Goal: Task Accomplishment & Management: Use online tool/utility

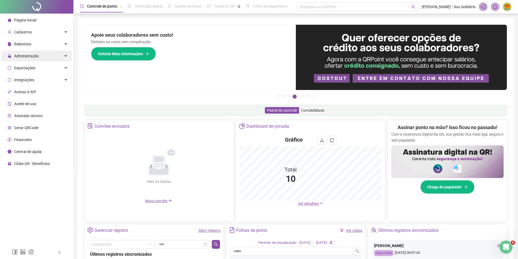
click at [22, 56] on span "Administração" at bounding box center [26, 56] width 25 height 4
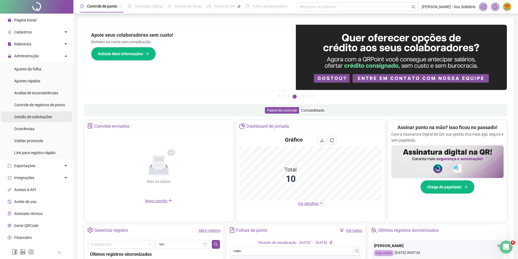
click at [36, 118] on span "Gestão de solicitações" at bounding box center [33, 117] width 38 height 4
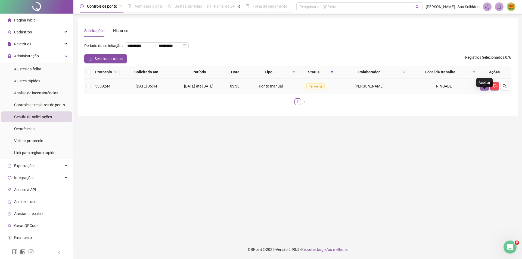
click at [484, 88] on icon "like" at bounding box center [485, 86] width 4 height 4
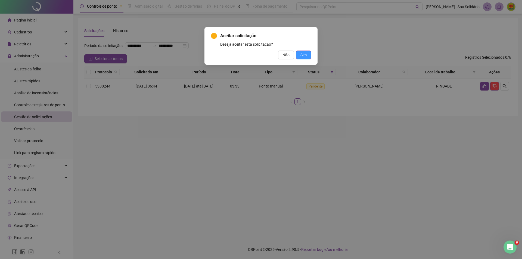
click at [305, 55] on span "Sim" at bounding box center [304, 55] width 6 height 6
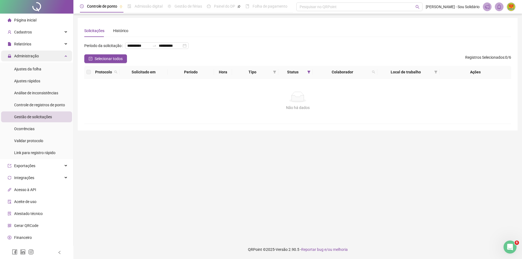
click at [25, 55] on span "Administração" at bounding box center [26, 56] width 25 height 4
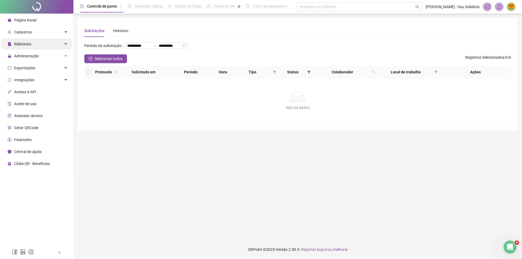
click at [24, 44] on span "Relatórios" at bounding box center [22, 44] width 17 height 4
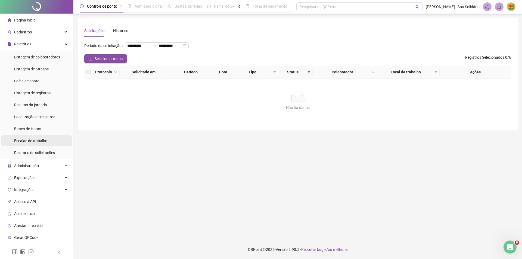
click at [23, 141] on span "Escalas de trabalho" at bounding box center [30, 141] width 33 height 4
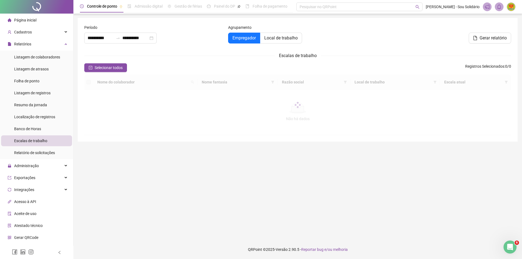
type input "**********"
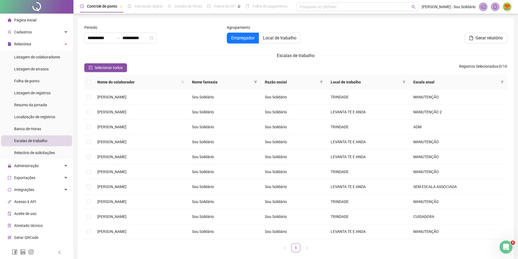
scroll to position [27, 0]
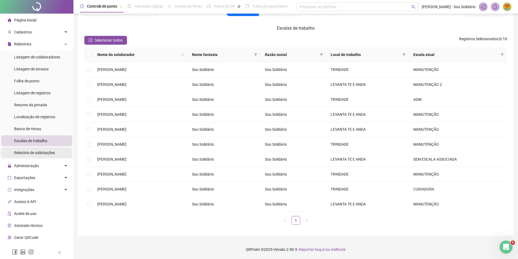
click at [29, 154] on span "Relatório de solicitações" at bounding box center [34, 153] width 41 height 4
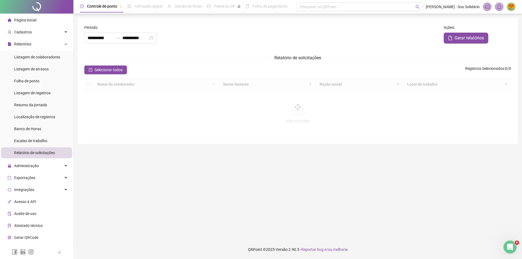
type input "**********"
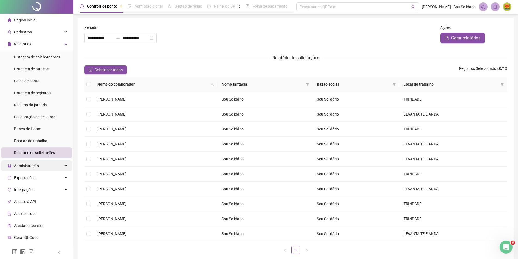
click at [25, 167] on span "Administração" at bounding box center [26, 166] width 25 height 4
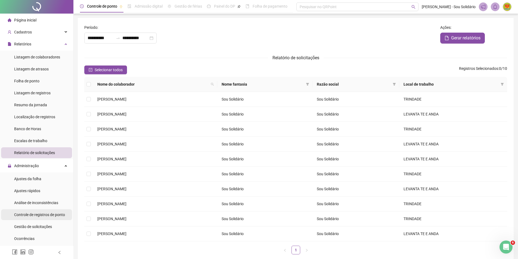
click at [38, 215] on span "Controle de registros de ponto" at bounding box center [39, 215] width 51 height 4
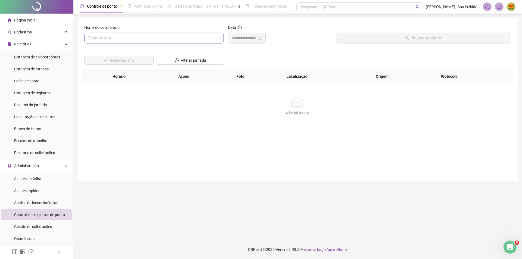
click at [184, 36] on input "search" at bounding box center [152, 38] width 128 height 10
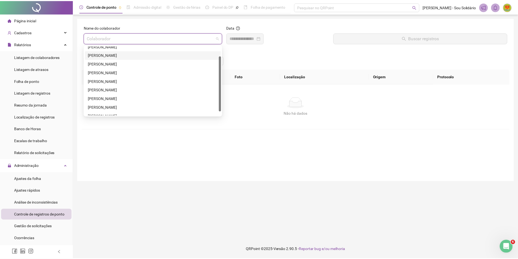
scroll to position [17, 0]
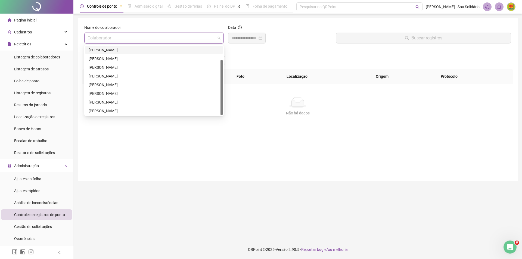
drag, startPoint x: 222, startPoint y: 64, endPoint x: 222, endPoint y: 88, distance: 24.2
click at [222, 88] on div at bounding box center [222, 88] width 2 height 56
click at [103, 103] on div "[PERSON_NAME]" at bounding box center [154, 102] width 131 height 6
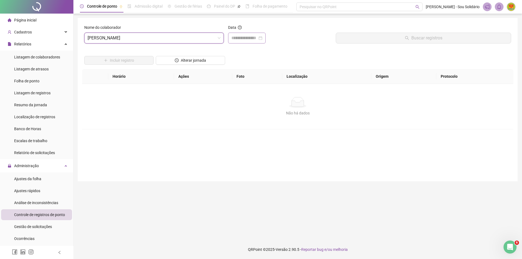
click at [263, 39] on div at bounding box center [247, 38] width 31 height 7
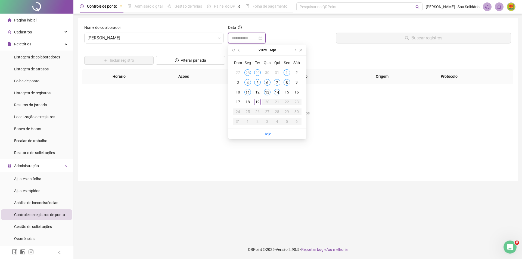
type input "**********"
click at [268, 92] on div "13" at bounding box center [267, 92] width 7 height 7
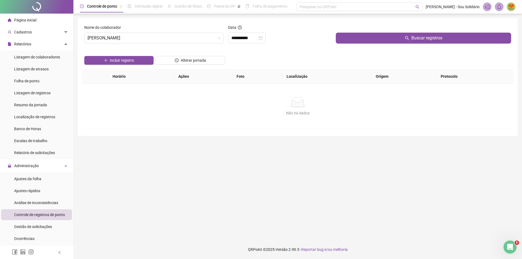
click at [353, 190] on main "**********" at bounding box center [298, 127] width 440 height 218
click at [429, 37] on span "Buscar registros" at bounding box center [427, 38] width 31 height 7
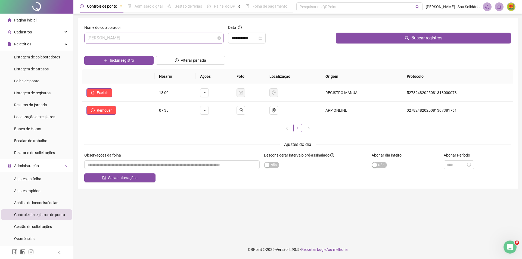
click at [215, 38] on span "[PERSON_NAME]" at bounding box center [154, 38] width 133 height 10
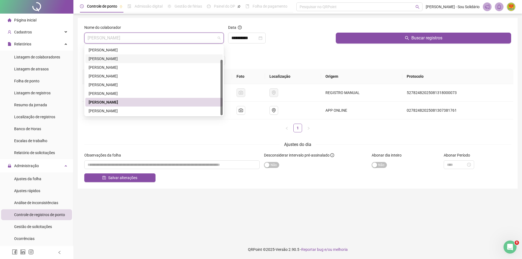
click at [107, 60] on div "[PERSON_NAME]" at bounding box center [154, 59] width 131 height 6
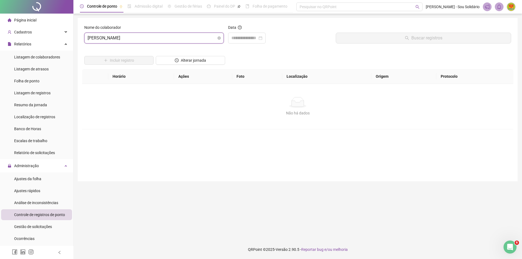
click at [202, 36] on span "[PERSON_NAME]" at bounding box center [154, 38] width 133 height 10
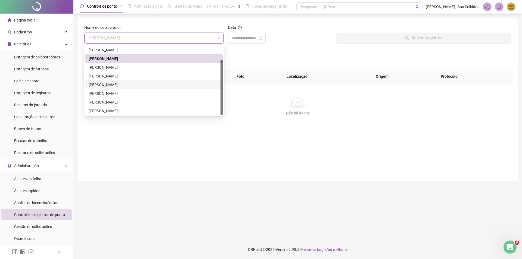
drag, startPoint x: 222, startPoint y: 93, endPoint x: 224, endPoint y: 114, distance: 21.8
click at [224, 114] on body "Página inicial Cadastros Relatórios Listagem de colaboradores Listagem de atras…" at bounding box center [261, 129] width 522 height 259
click at [103, 103] on div "[PERSON_NAME]" at bounding box center [154, 102] width 131 height 6
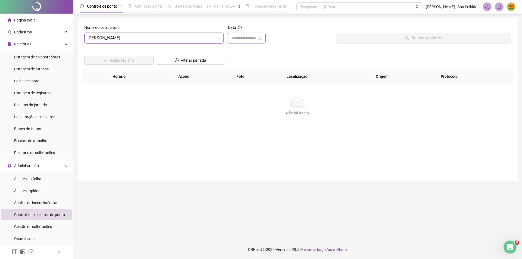
click at [263, 37] on div at bounding box center [247, 38] width 31 height 7
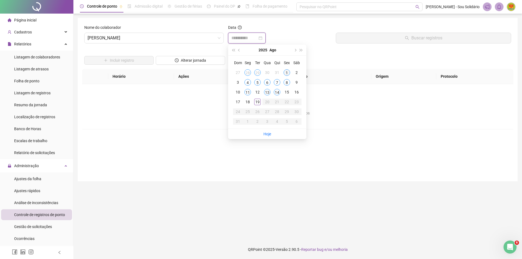
type input "**********"
click at [288, 73] on div "1" at bounding box center [287, 72] width 7 height 7
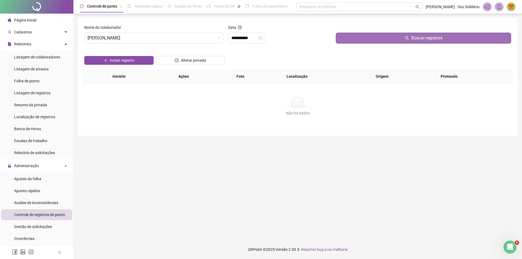
click at [415, 38] on span "Buscar registros" at bounding box center [427, 38] width 31 height 7
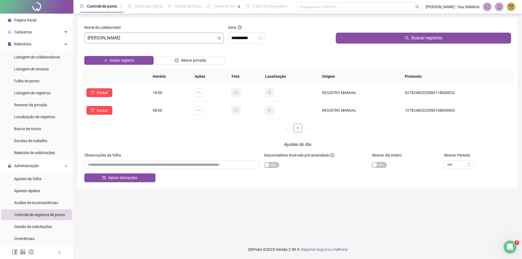
click at [213, 36] on span "[PERSON_NAME]" at bounding box center [154, 38] width 133 height 10
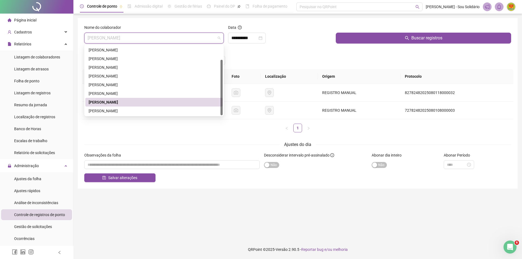
click at [110, 102] on div "[PERSON_NAME]" at bounding box center [154, 102] width 131 height 6
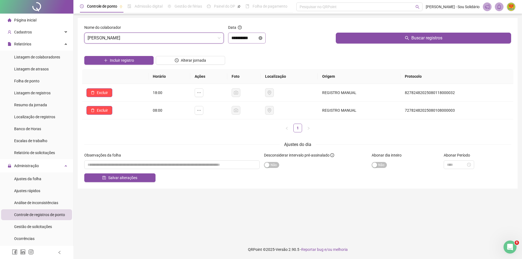
click at [263, 39] on icon "close-circle" at bounding box center [261, 38] width 4 height 4
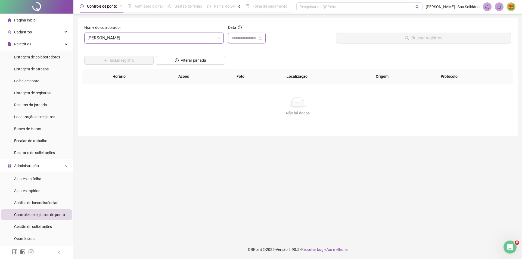
click at [263, 39] on div at bounding box center [247, 38] width 31 height 7
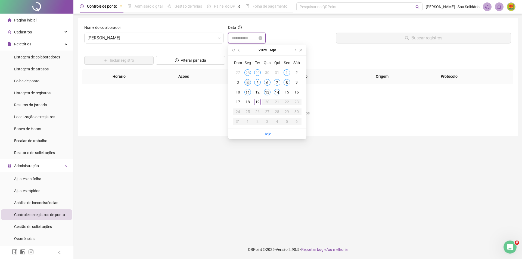
type input "**********"
click at [247, 82] on div "4" at bounding box center [248, 82] width 7 height 7
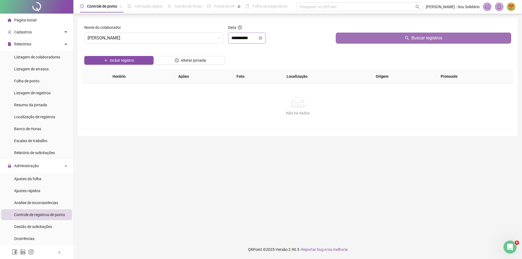
click at [398, 38] on button "Buscar registros" at bounding box center [424, 38] width 176 height 11
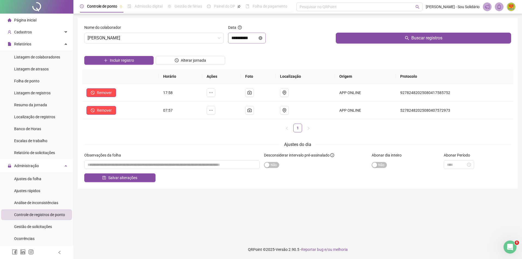
click at [263, 38] on icon "close-circle" at bounding box center [261, 38] width 4 height 4
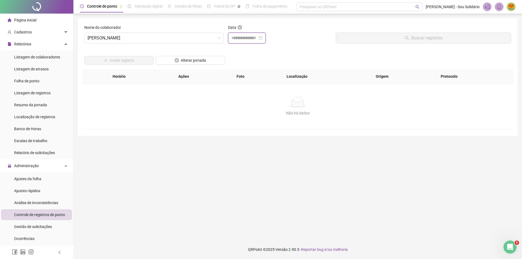
click at [258, 38] on input at bounding box center [245, 38] width 26 height 7
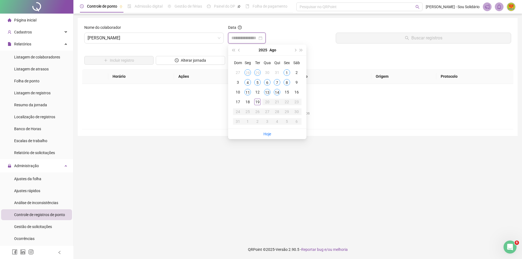
click at [263, 38] on div at bounding box center [247, 38] width 31 height 7
type input "**********"
click at [259, 82] on div "5" at bounding box center [257, 82] width 7 height 7
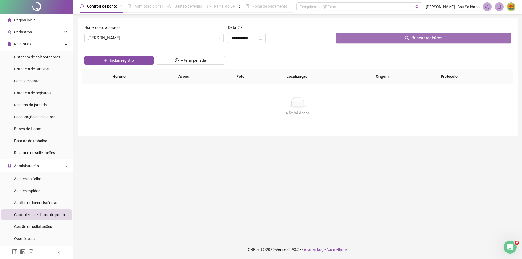
click at [424, 40] on span "Buscar registros" at bounding box center [427, 38] width 31 height 7
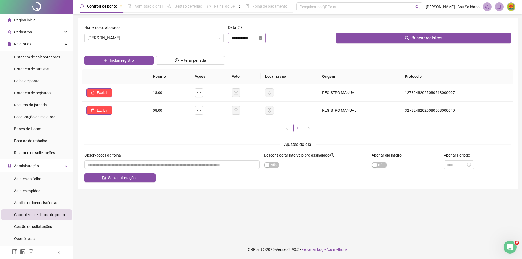
click at [263, 38] on icon "close-circle" at bounding box center [261, 38] width 4 height 4
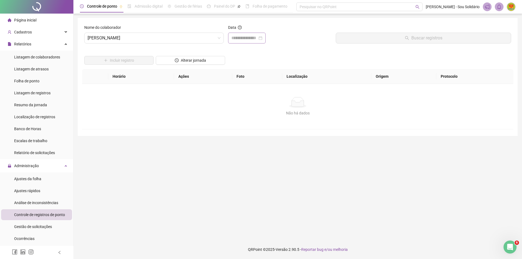
click at [263, 38] on div at bounding box center [247, 38] width 31 height 7
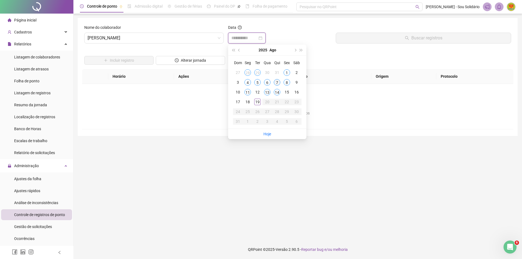
type input "**********"
click at [276, 82] on div "7" at bounding box center [277, 82] width 7 height 7
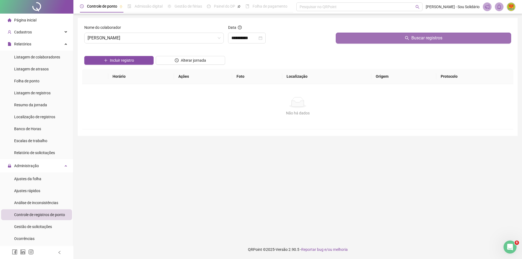
click at [406, 39] on icon "search" at bounding box center [407, 38] width 4 height 4
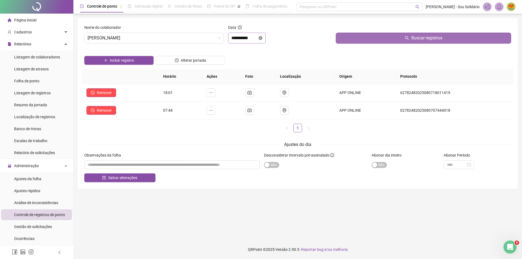
click at [263, 39] on icon "close-circle" at bounding box center [261, 38] width 4 height 4
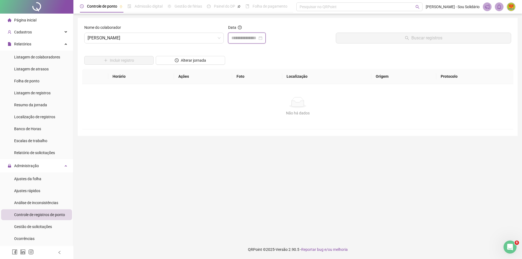
click at [258, 38] on input at bounding box center [245, 38] width 26 height 7
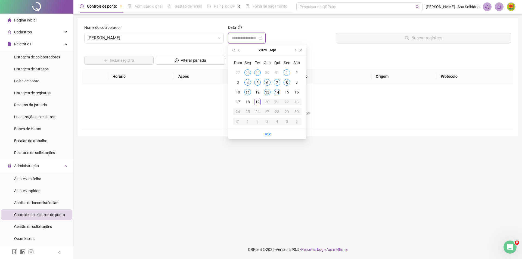
click at [263, 38] on div at bounding box center [247, 38] width 31 height 7
click at [288, 82] on div "8" at bounding box center [287, 82] width 7 height 7
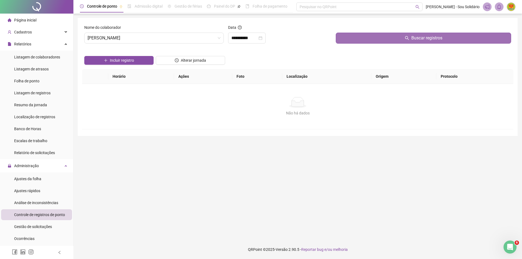
click at [417, 39] on span "Buscar registros" at bounding box center [427, 38] width 31 height 7
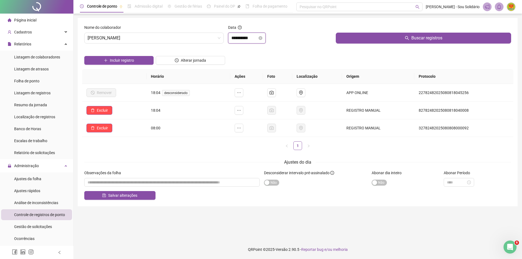
click at [256, 38] on input "**********" at bounding box center [245, 38] width 26 height 7
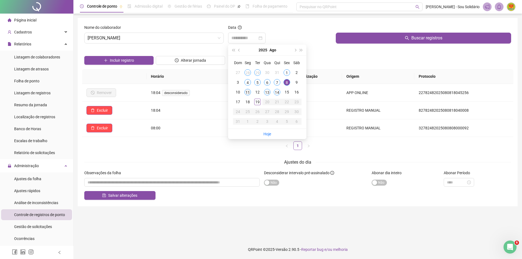
click at [249, 92] on div "11" at bounding box center [248, 92] width 7 height 7
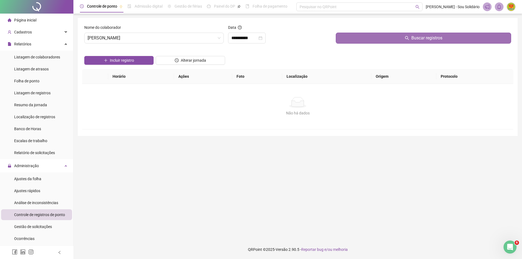
click at [426, 37] on span "Buscar registros" at bounding box center [427, 38] width 31 height 7
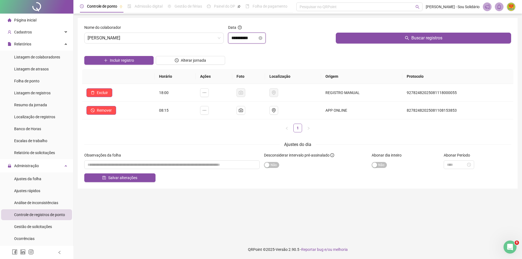
click at [258, 38] on input "**********" at bounding box center [245, 38] width 26 height 7
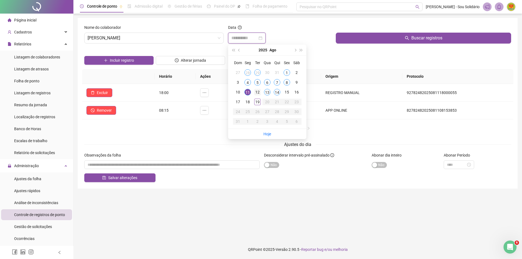
type input "**********"
click at [259, 93] on div "12" at bounding box center [257, 92] width 7 height 7
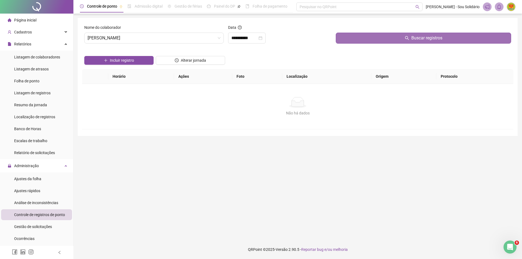
click at [428, 39] on span "Buscar registros" at bounding box center [427, 38] width 31 height 7
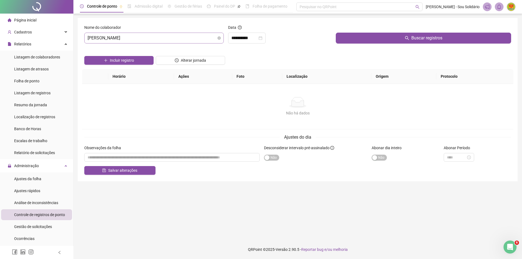
click at [204, 38] on span "[PERSON_NAME]" at bounding box center [154, 38] width 133 height 10
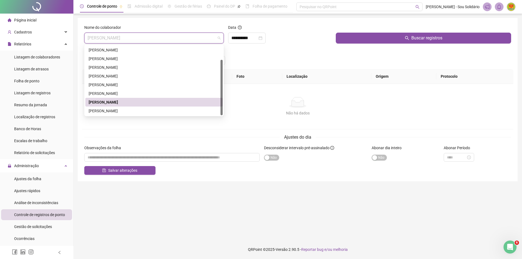
click at [106, 103] on div "[PERSON_NAME]" at bounding box center [154, 102] width 131 height 6
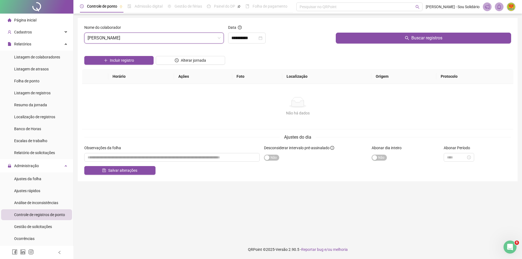
click at [363, 204] on main "**********" at bounding box center [298, 127] width 440 height 218
click at [199, 61] on span "Alterar jornada" at bounding box center [193, 60] width 25 height 6
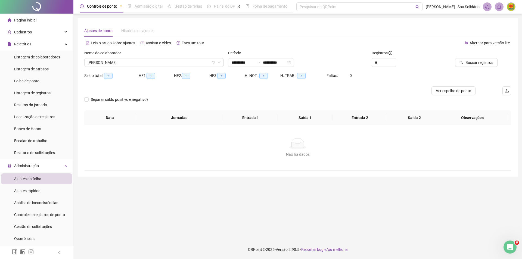
type input "**********"
click at [333, 52] on div "Período" at bounding box center [298, 54] width 140 height 8
click at [22, 20] on span "Página inicial" at bounding box center [25, 20] width 22 height 4
